Goal: Task Accomplishment & Management: Use online tool/utility

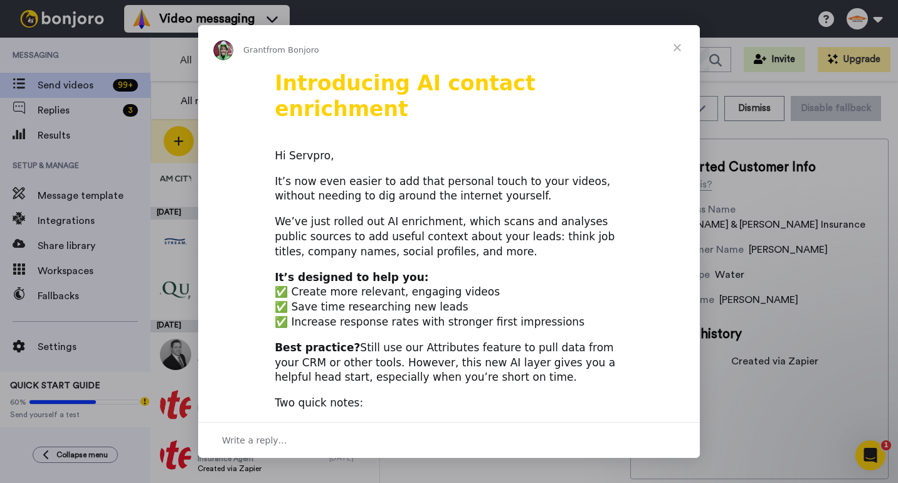
click at [680, 46] on span "Close" at bounding box center [677, 47] width 45 height 45
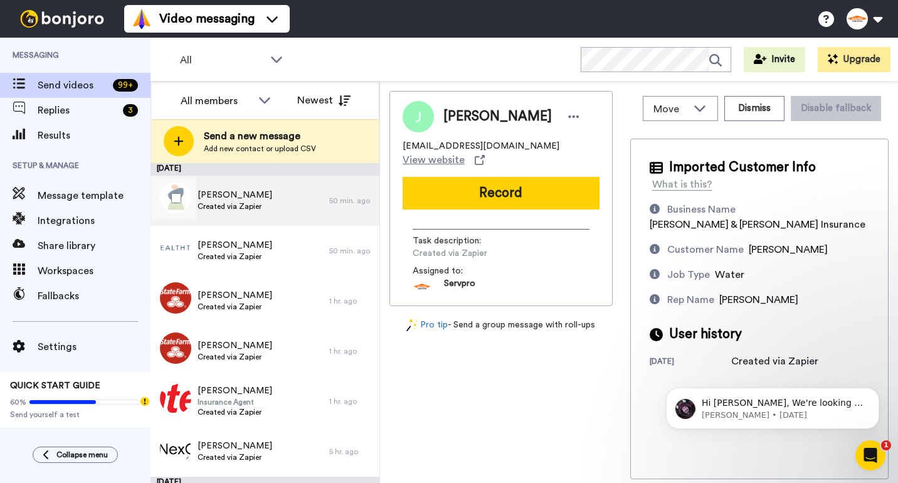
click at [252, 194] on span "[PERSON_NAME]" at bounding box center [235, 195] width 75 height 13
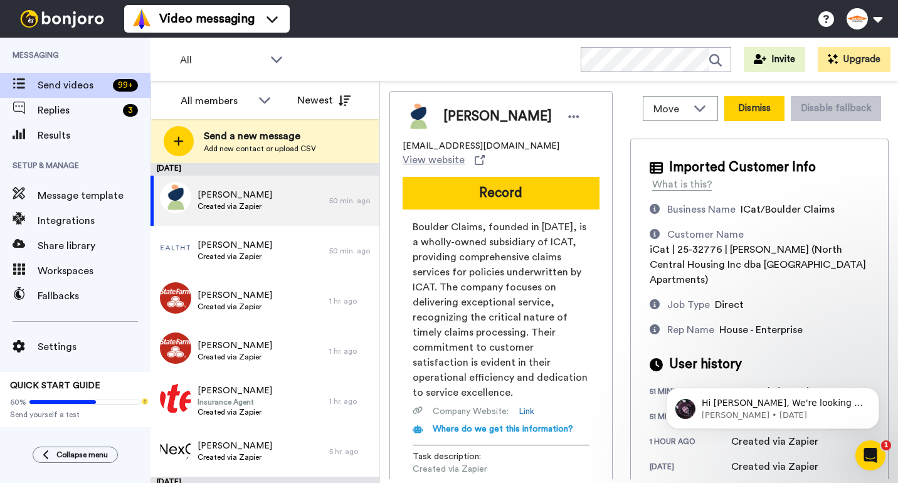
click at [754, 107] on button "Dismiss" at bounding box center [754, 108] width 60 height 25
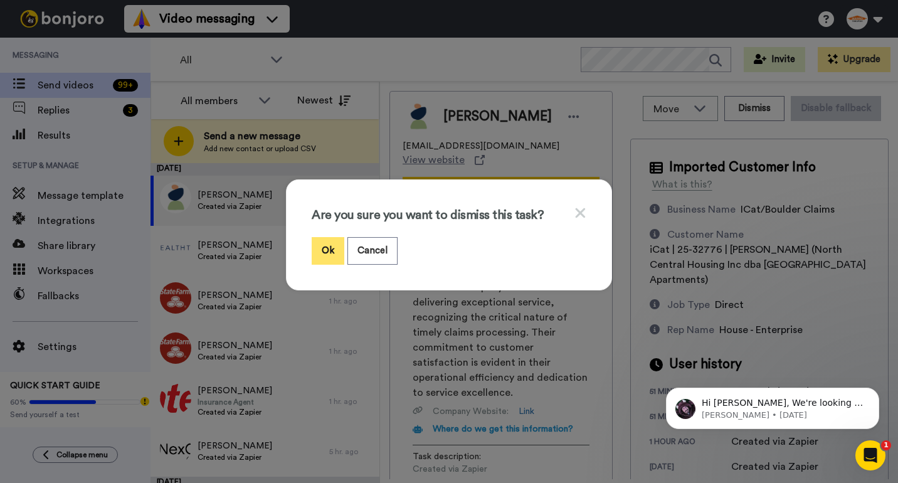
click at [326, 247] on button "Ok" at bounding box center [328, 250] width 33 height 27
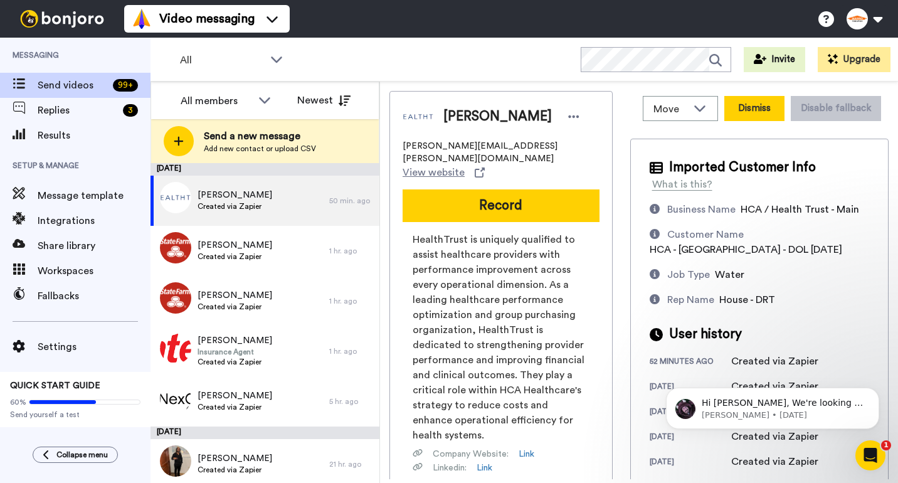
click at [759, 105] on button "Dismiss" at bounding box center [754, 108] width 60 height 25
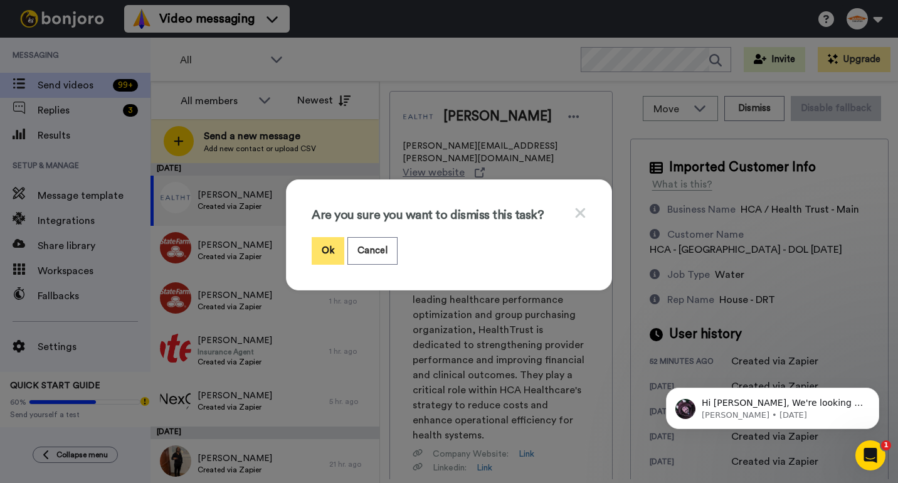
click at [324, 252] on button "Ok" at bounding box center [328, 250] width 33 height 27
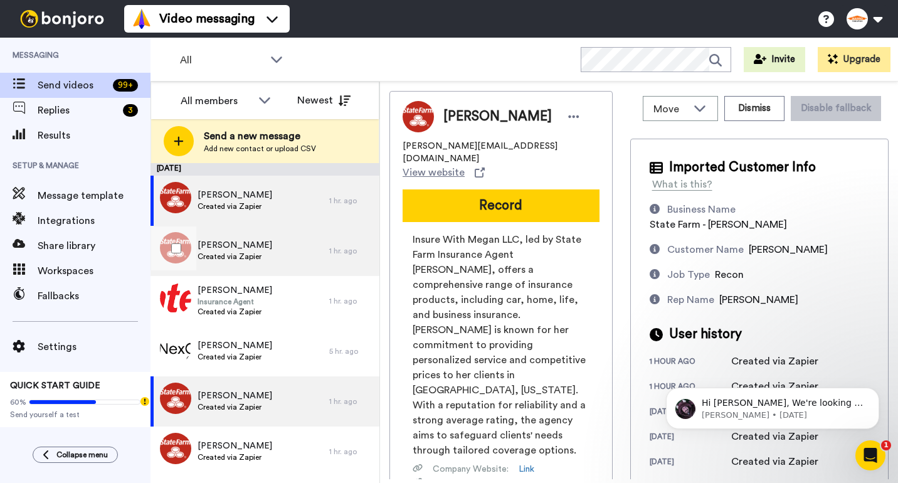
click at [277, 258] on div "Steven Created via Zapier" at bounding box center [240, 251] width 179 height 50
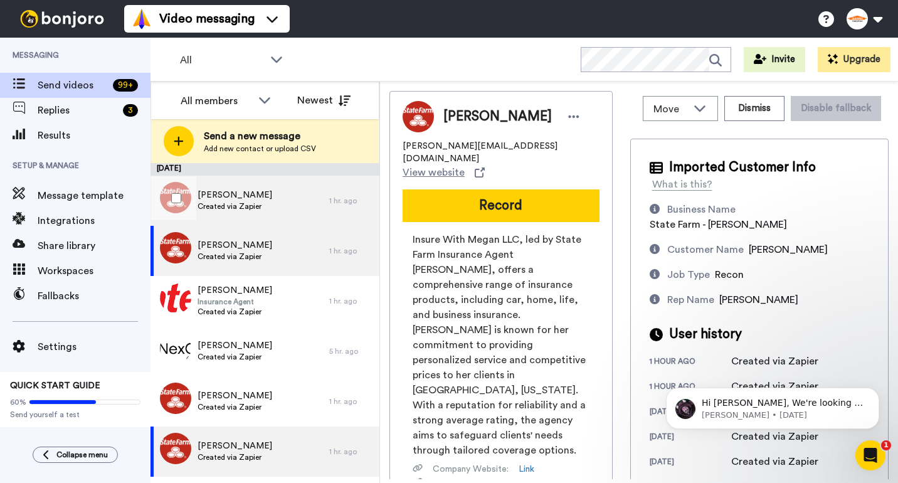
click at [273, 215] on div "Steven Created via Zapier" at bounding box center [240, 201] width 179 height 50
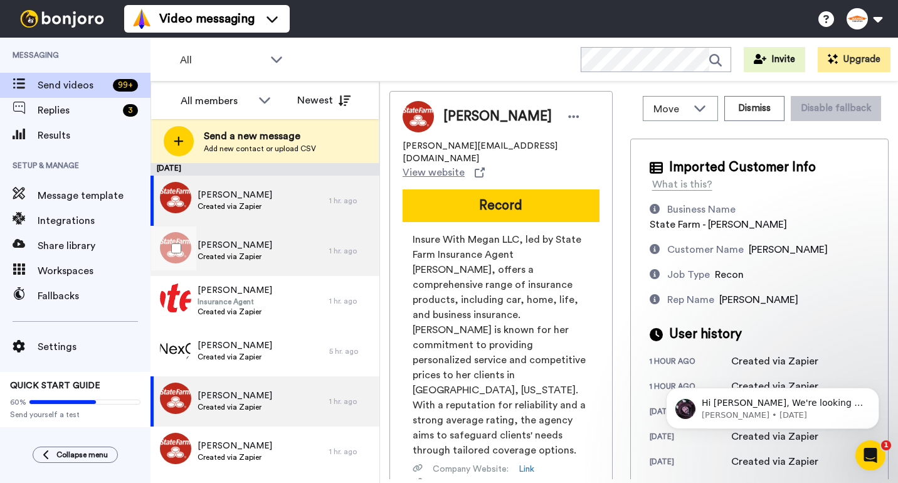
click at [275, 252] on div "Steven Created via Zapier" at bounding box center [240, 251] width 179 height 50
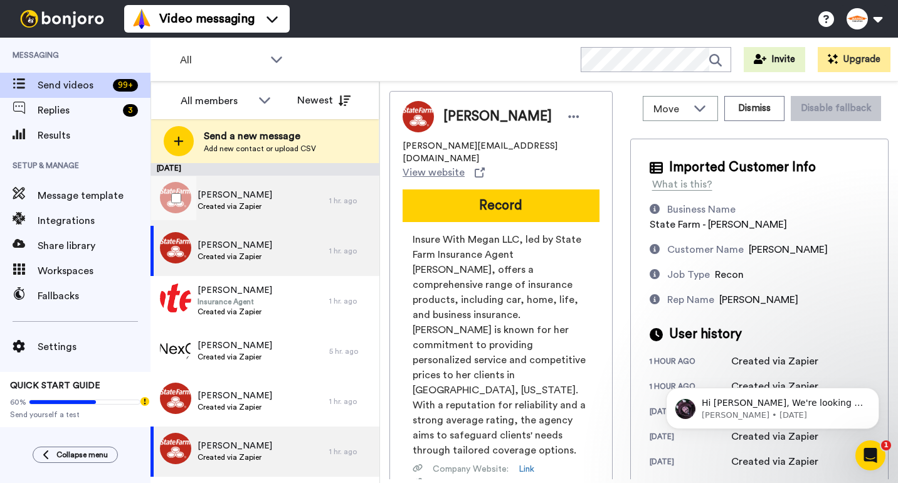
click at [275, 208] on div "Steven Created via Zapier" at bounding box center [240, 201] width 179 height 50
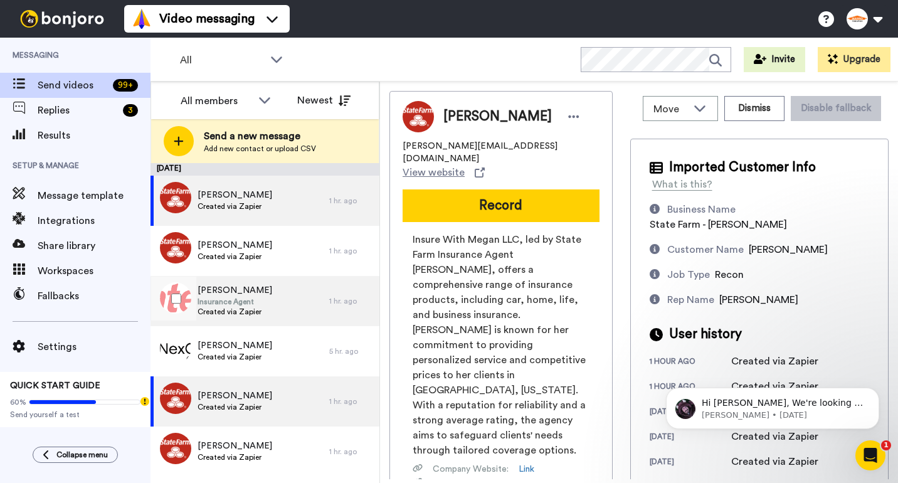
click at [269, 300] on span "Insurance Agent" at bounding box center [235, 302] width 75 height 10
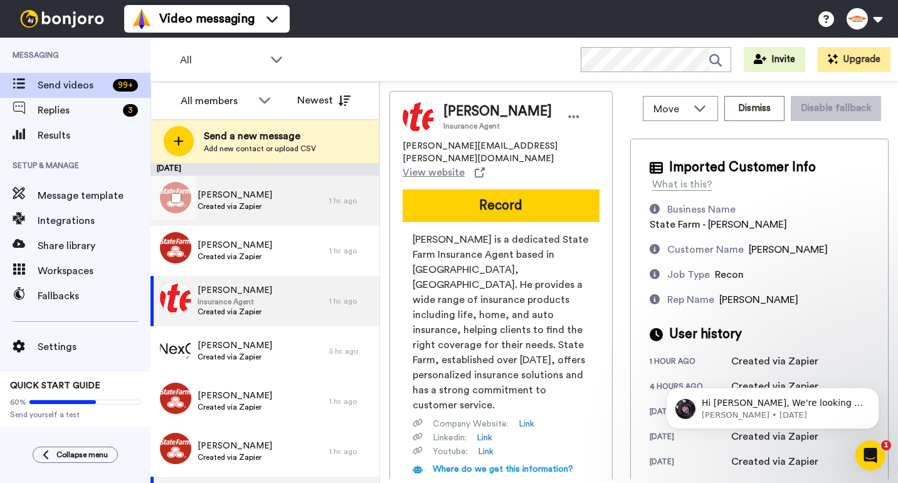
click at [272, 205] on div "Steven Created via Zapier" at bounding box center [240, 201] width 179 height 50
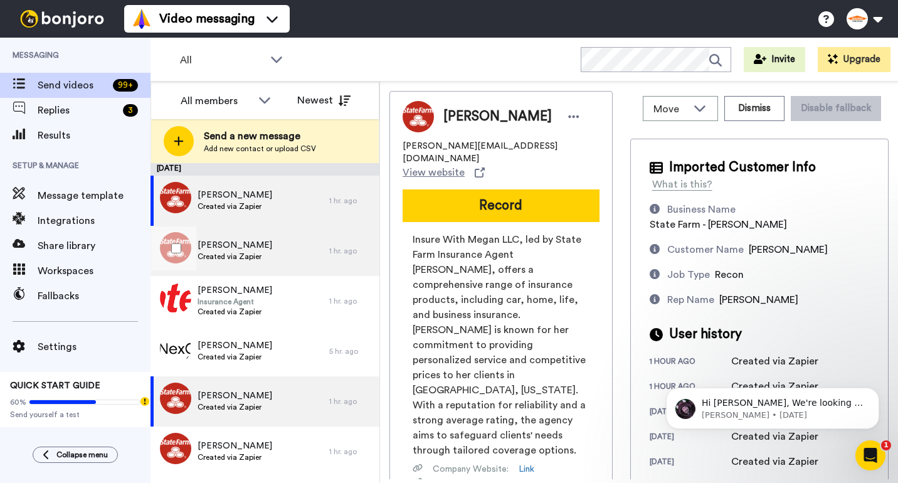
click at [271, 247] on div "Steven Created via Zapier" at bounding box center [240, 251] width 179 height 50
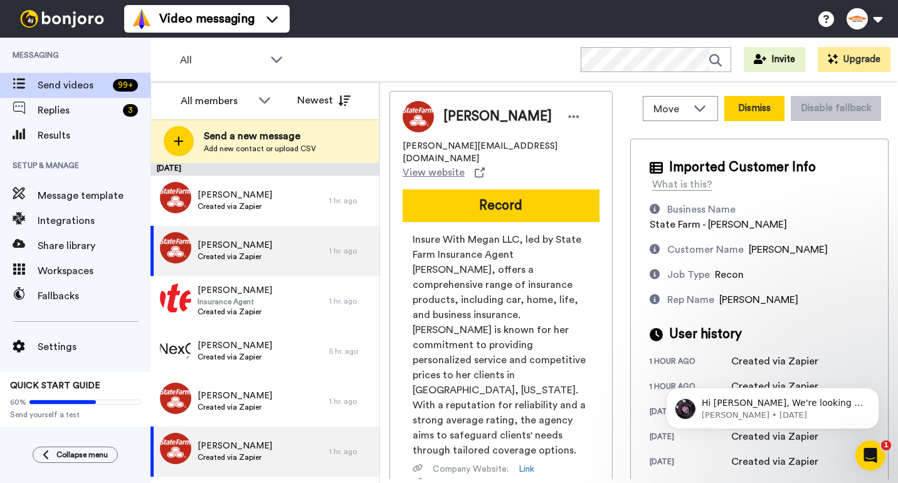
click at [753, 109] on button "Dismiss" at bounding box center [754, 108] width 60 height 25
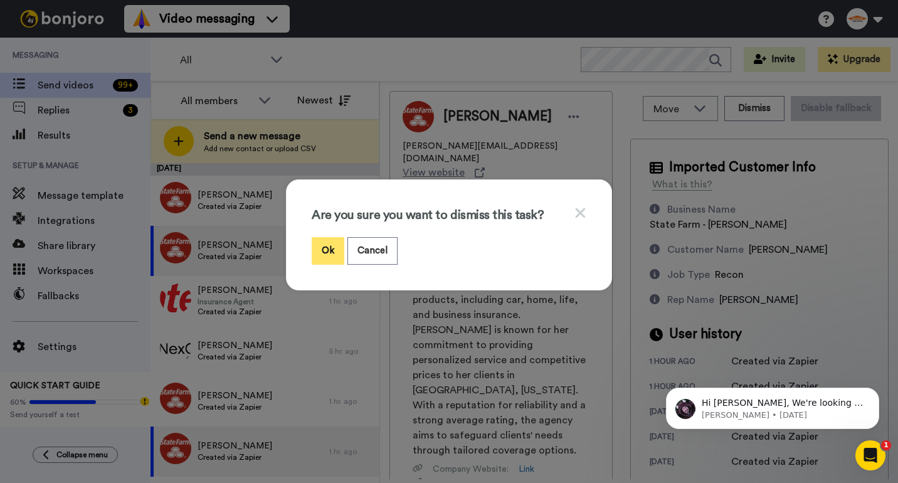
click at [321, 250] on button "Ok" at bounding box center [328, 250] width 33 height 27
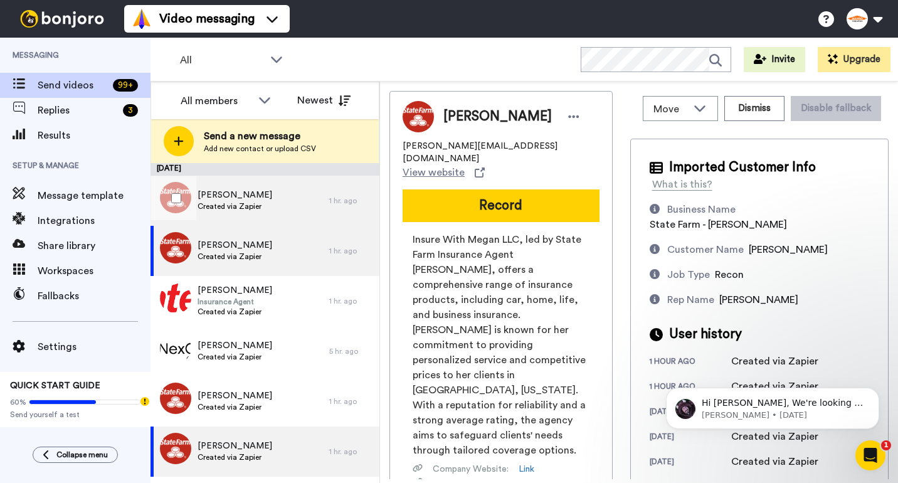
click at [277, 201] on div "Steven Created via Zapier" at bounding box center [240, 201] width 179 height 50
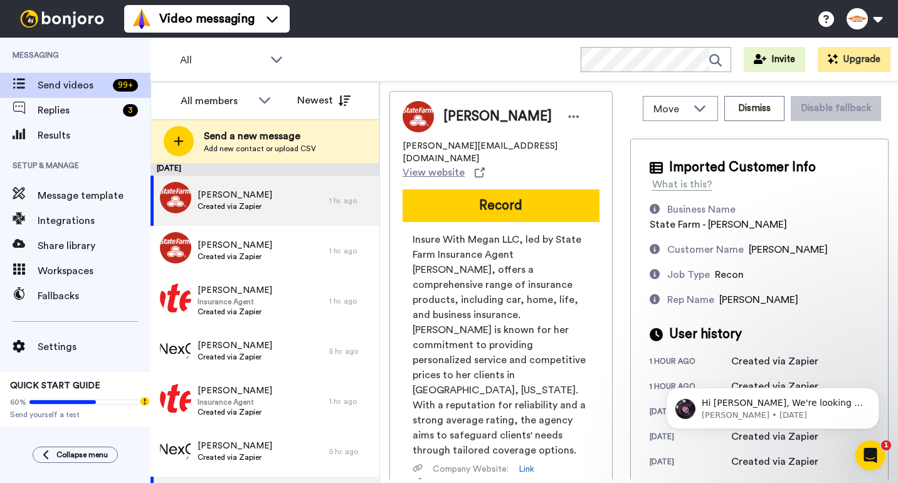
click at [751, 107] on button "Dismiss" at bounding box center [754, 108] width 60 height 25
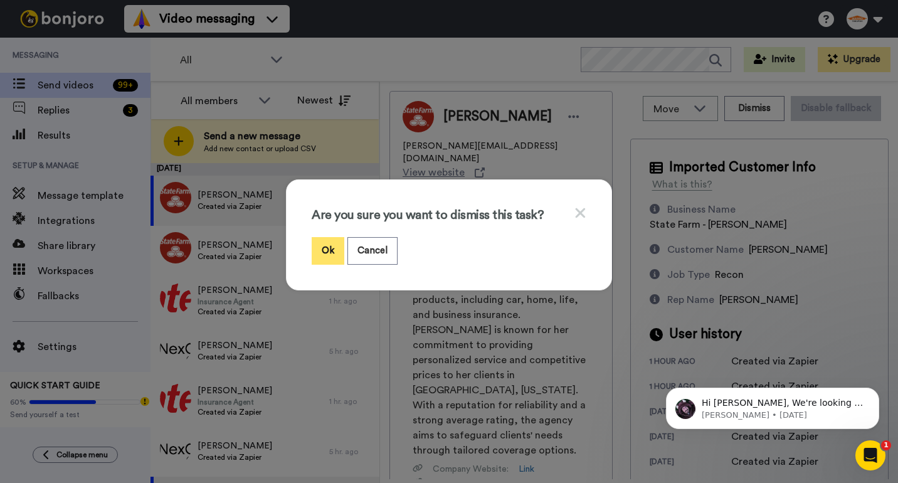
click at [333, 252] on button "Ok" at bounding box center [328, 250] width 33 height 27
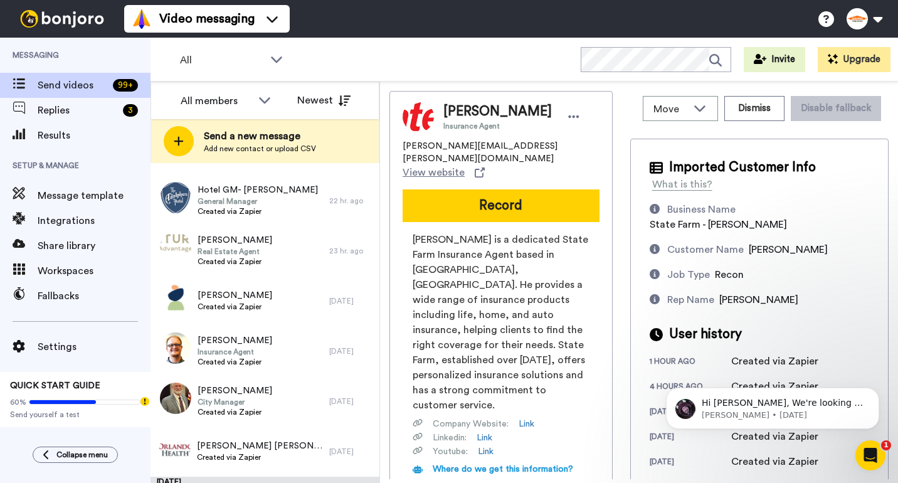
scroll to position [174, 0]
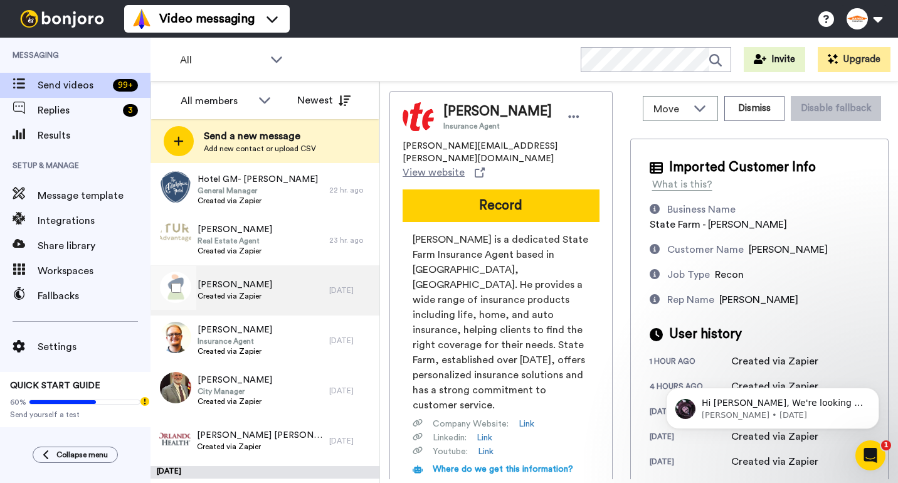
click at [255, 286] on span "[PERSON_NAME]" at bounding box center [235, 285] width 75 height 13
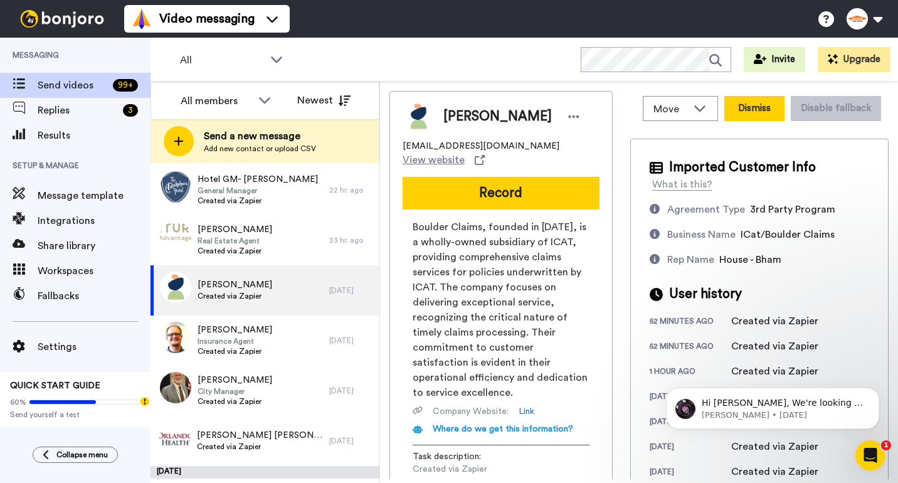
click at [758, 102] on button "Dismiss" at bounding box center [754, 108] width 60 height 25
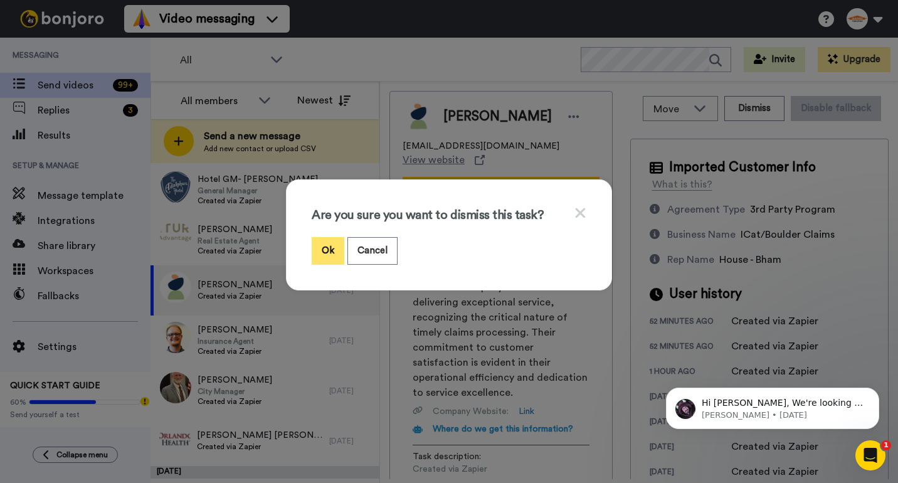
click at [336, 247] on button "Ok" at bounding box center [328, 250] width 33 height 27
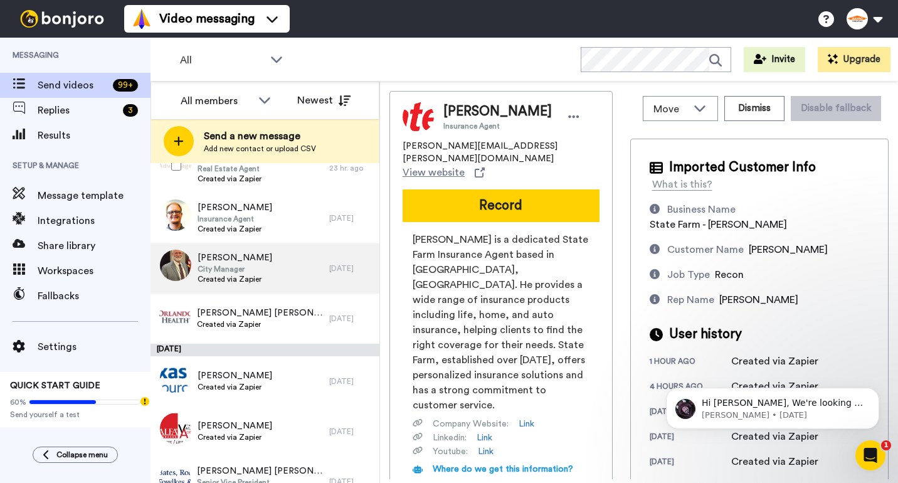
scroll to position [245, 0]
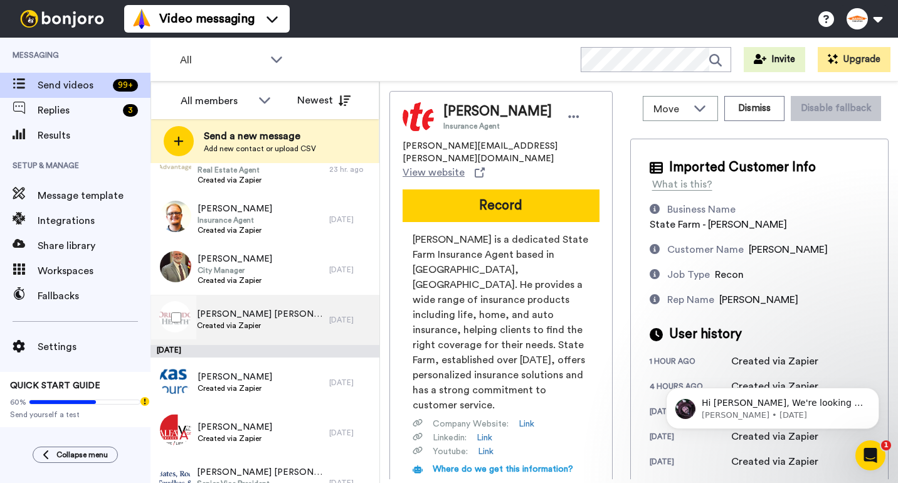
click at [279, 321] on div "[PERSON_NAME] [PERSON_NAME] Created via Zapier" at bounding box center [240, 320] width 179 height 50
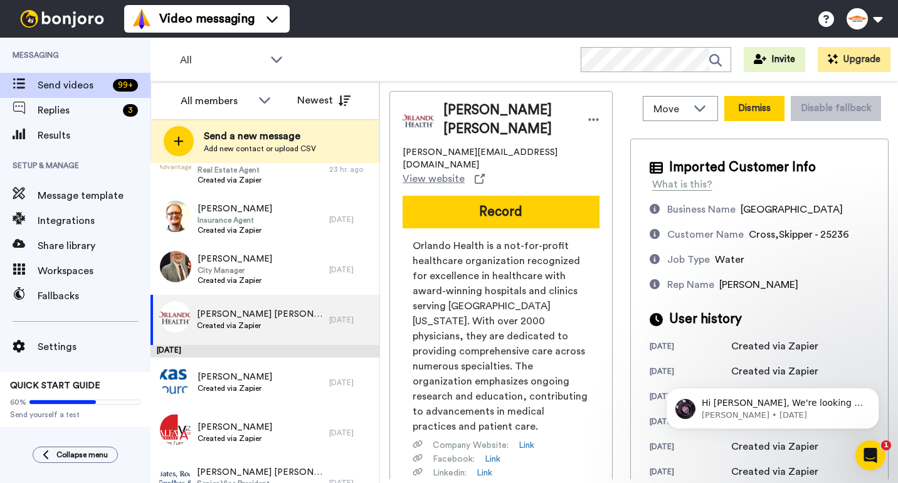
click at [758, 112] on button "Dismiss" at bounding box center [754, 108] width 60 height 25
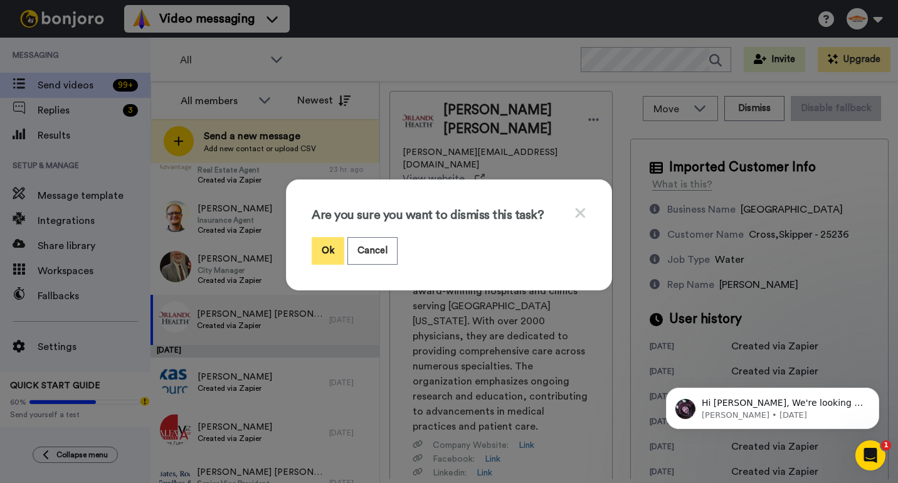
click at [322, 256] on button "Ok" at bounding box center [328, 250] width 33 height 27
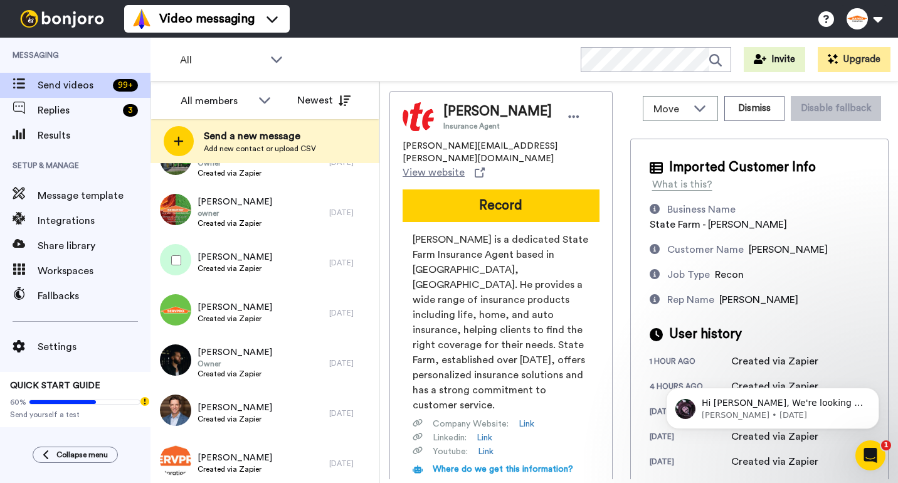
scroll to position [815, 0]
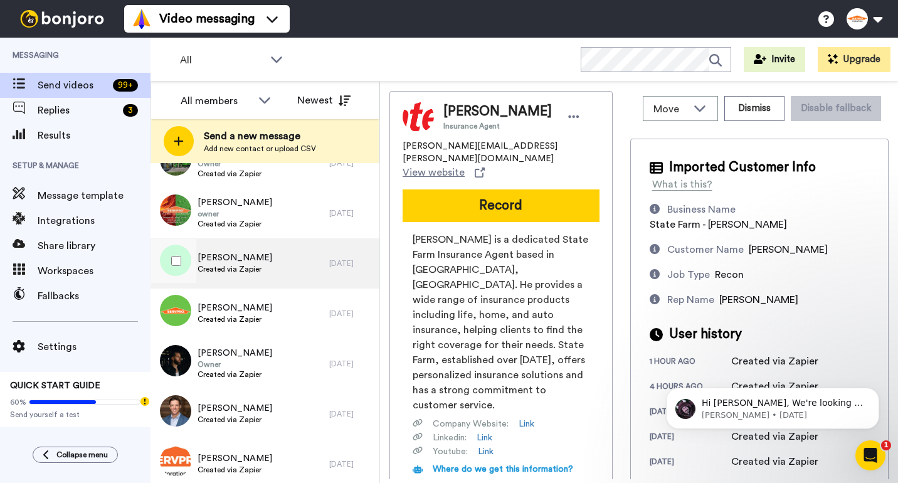
click at [265, 268] on div "[PERSON_NAME] Created via Zapier" at bounding box center [240, 263] width 179 height 50
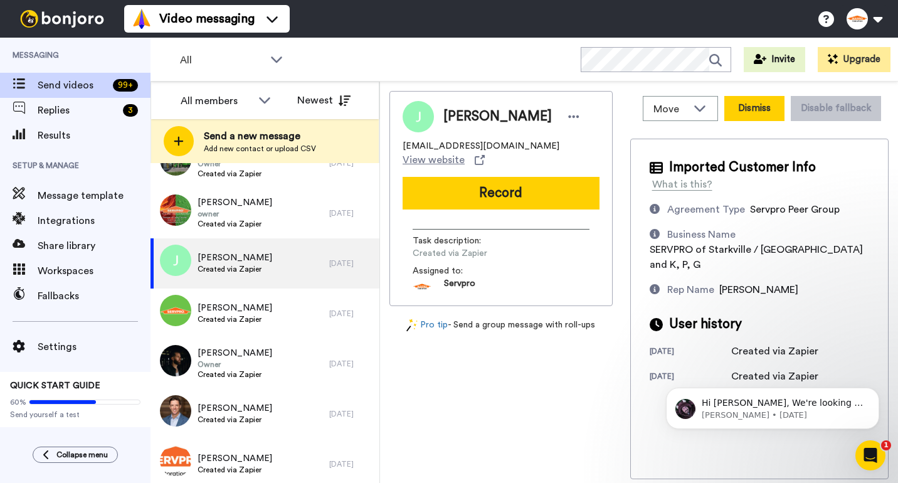
click at [749, 106] on button "Dismiss" at bounding box center [754, 108] width 60 height 25
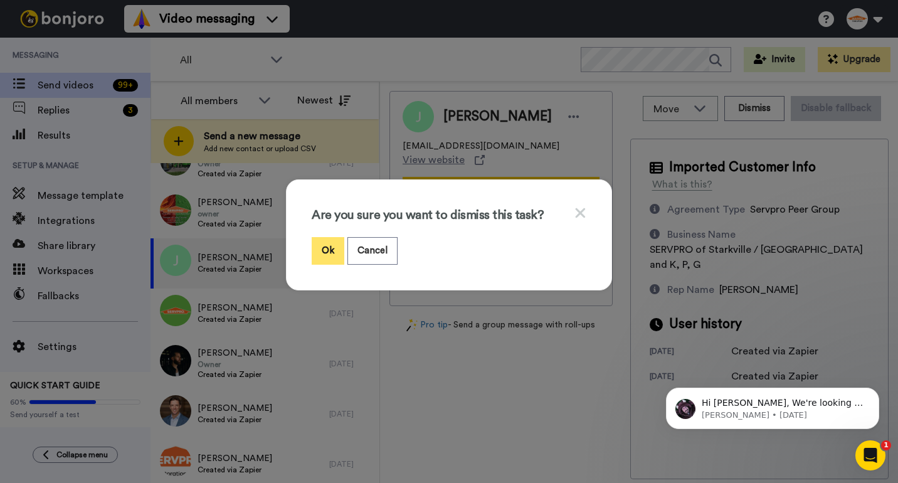
click at [326, 245] on button "Ok" at bounding box center [328, 250] width 33 height 27
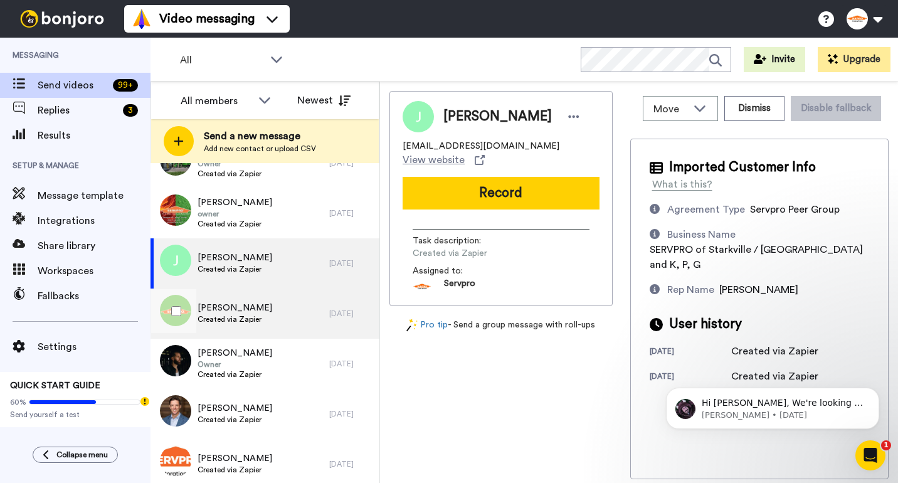
click at [270, 305] on div "[PERSON_NAME] Created via Zapier" at bounding box center [240, 314] width 179 height 50
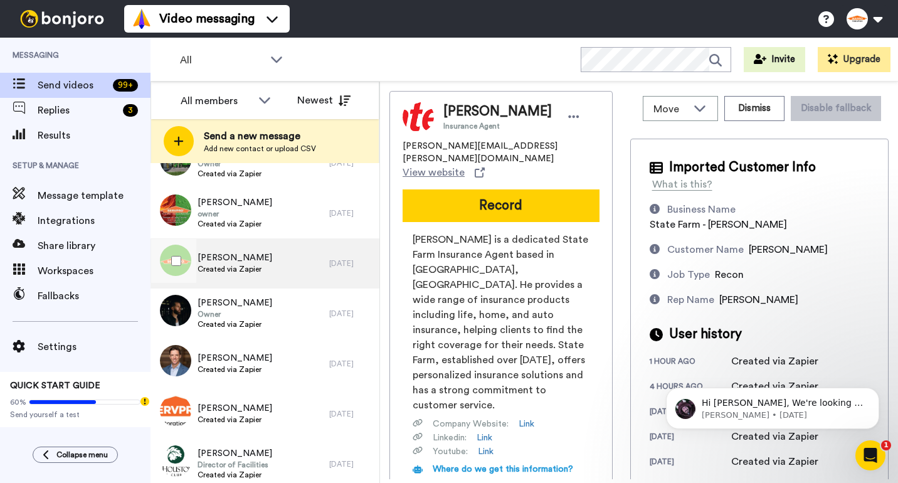
click at [282, 259] on div "[PERSON_NAME] Created via Zapier" at bounding box center [240, 263] width 179 height 50
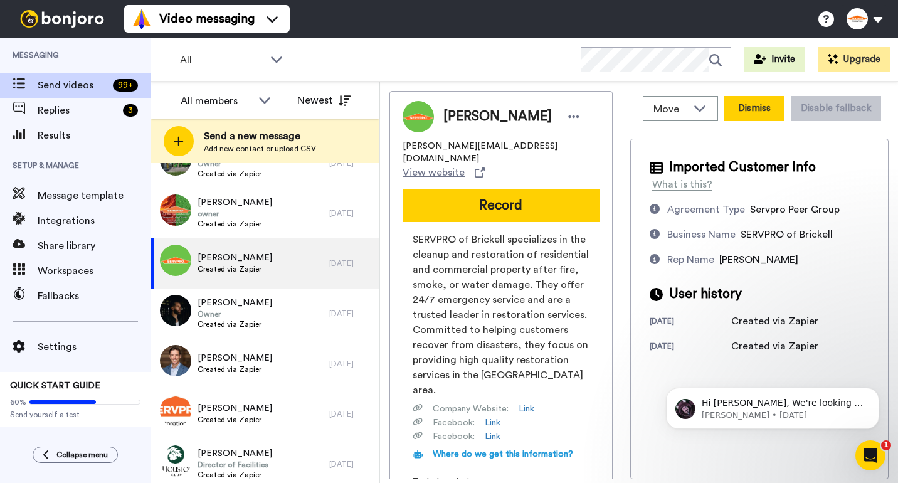
click at [759, 101] on button "Dismiss" at bounding box center [754, 108] width 60 height 25
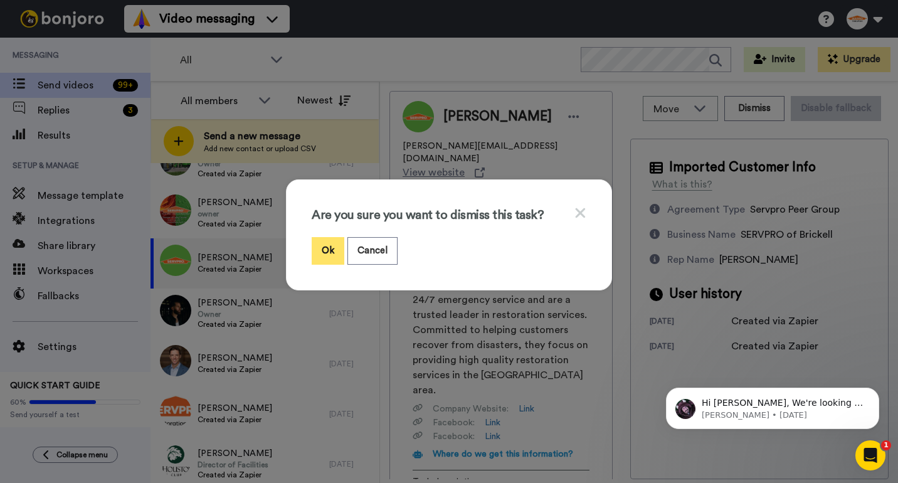
click at [325, 247] on button "Ok" at bounding box center [328, 250] width 33 height 27
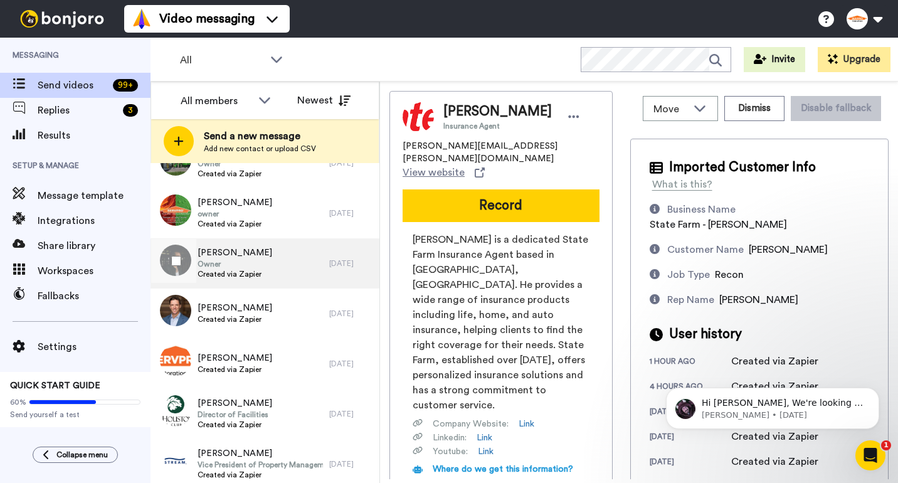
click at [279, 263] on div "[PERSON_NAME] Owner Created via Zapier" at bounding box center [240, 263] width 179 height 50
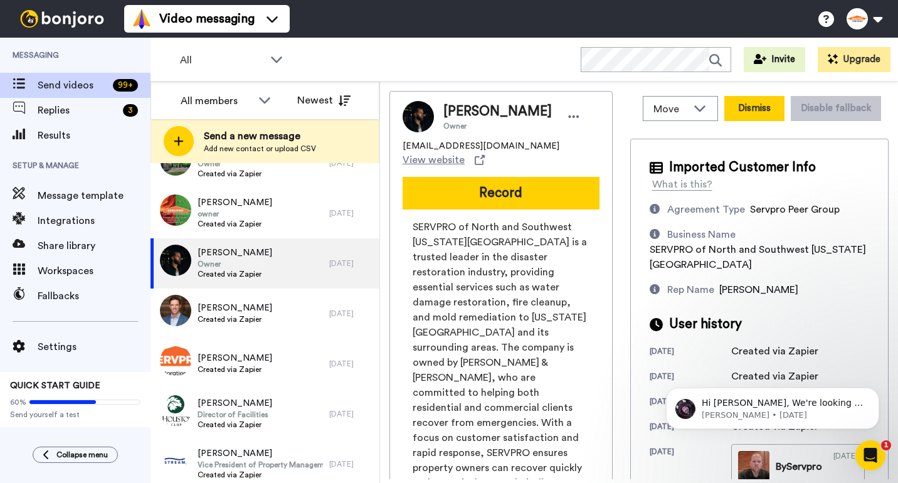
click at [755, 114] on button "Dismiss" at bounding box center [754, 108] width 60 height 25
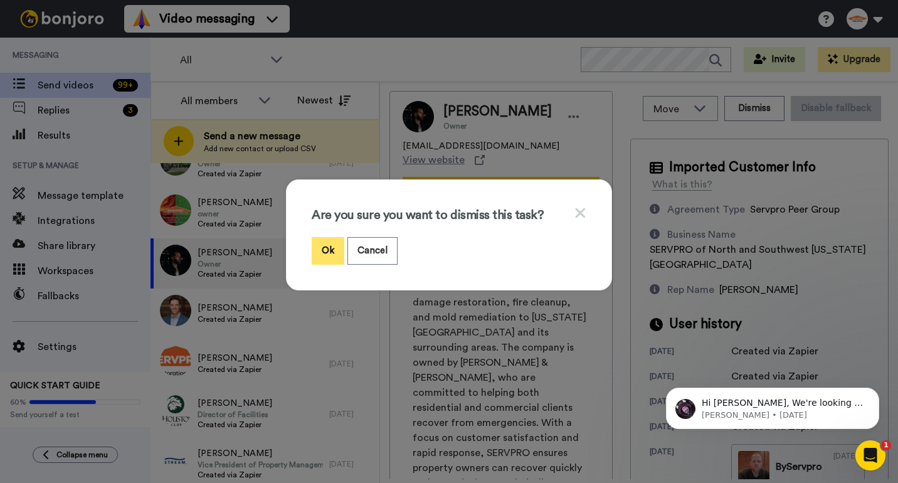
click at [330, 254] on button "Ok" at bounding box center [328, 250] width 33 height 27
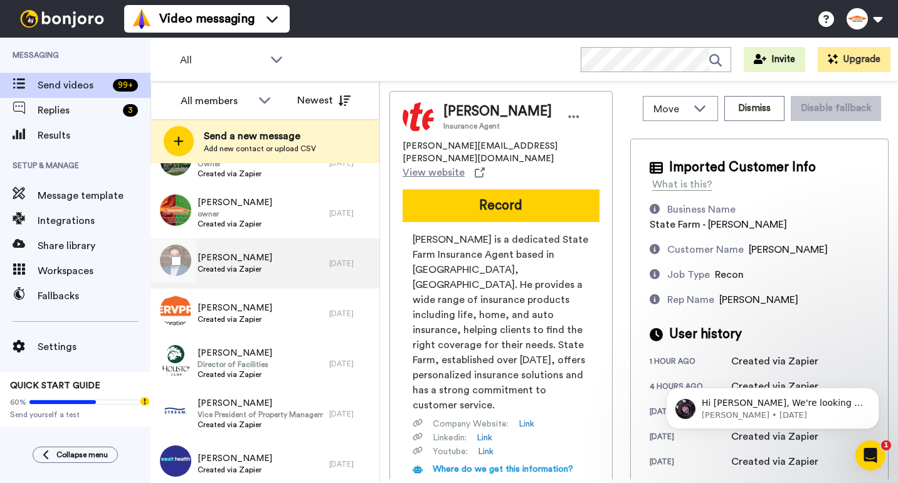
click at [294, 266] on div "[PERSON_NAME] Created via Zapier" at bounding box center [240, 263] width 179 height 50
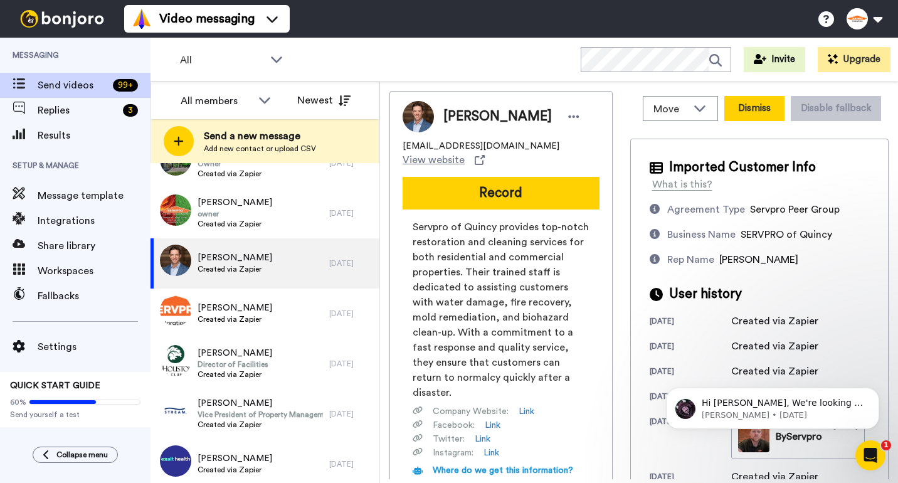
click at [756, 102] on button "Dismiss" at bounding box center [754, 108] width 60 height 25
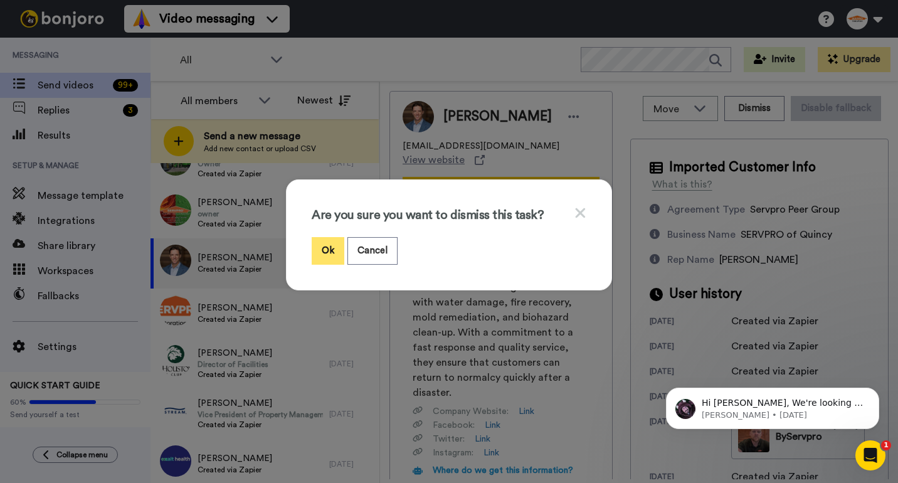
click at [329, 248] on button "Ok" at bounding box center [328, 250] width 33 height 27
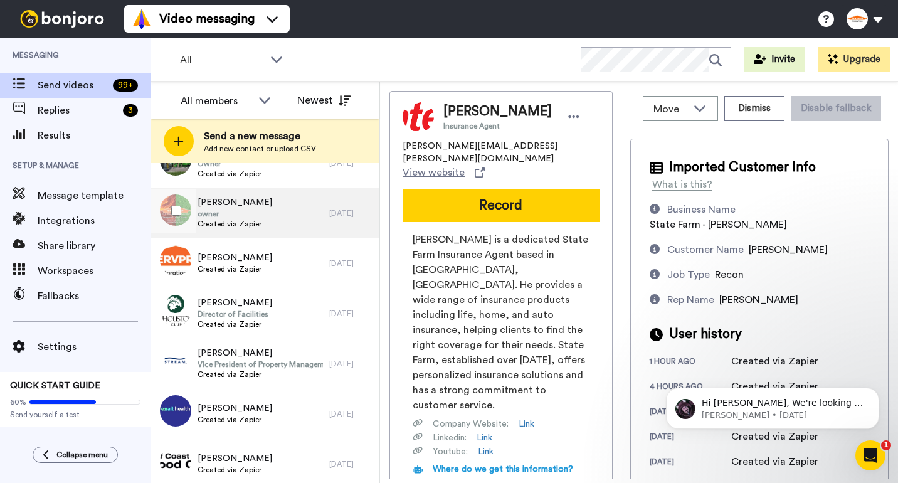
click at [260, 208] on span "[PERSON_NAME]" at bounding box center [235, 202] width 75 height 13
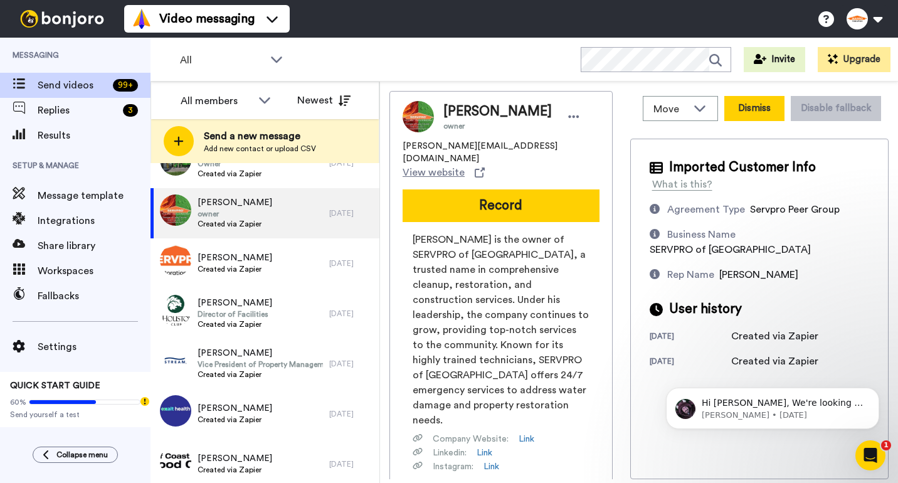
click at [752, 103] on button "Dismiss" at bounding box center [754, 108] width 60 height 25
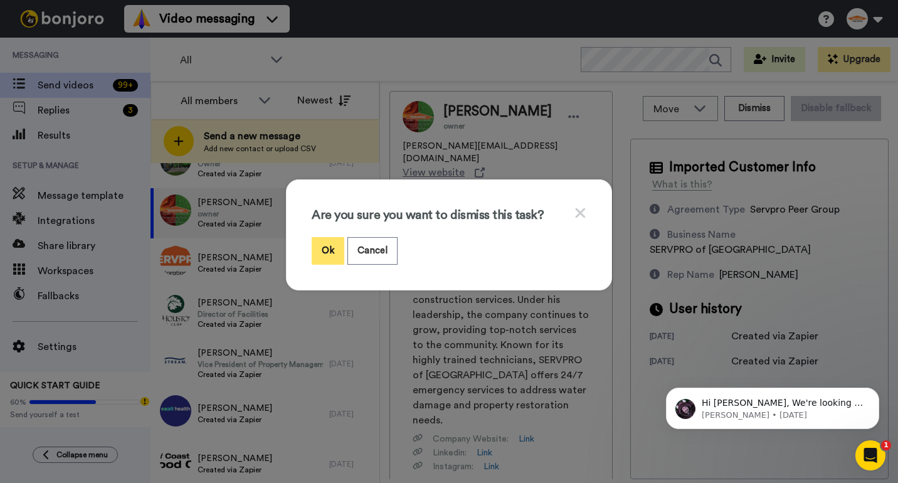
click at [321, 254] on button "Ok" at bounding box center [328, 250] width 33 height 27
